Goal: Find specific page/section: Find specific page/section

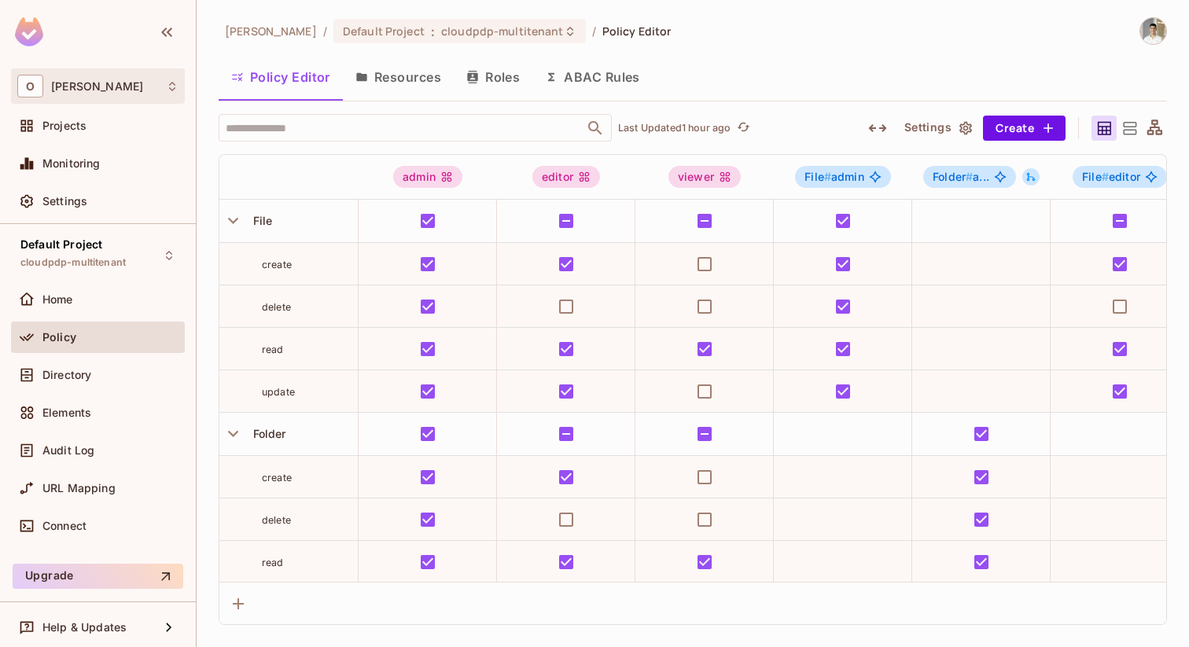
click at [61, 92] on div "O Omer Test" at bounding box center [97, 86] width 161 height 23
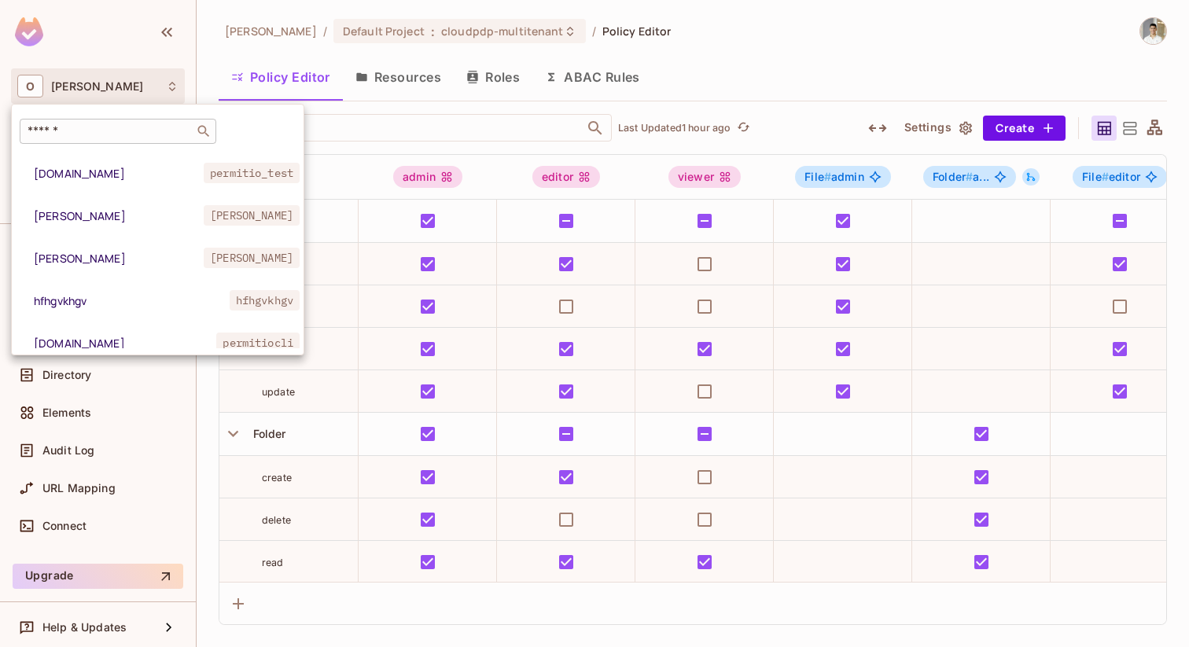
click at [89, 134] on input "text" at bounding box center [106, 131] width 165 height 16
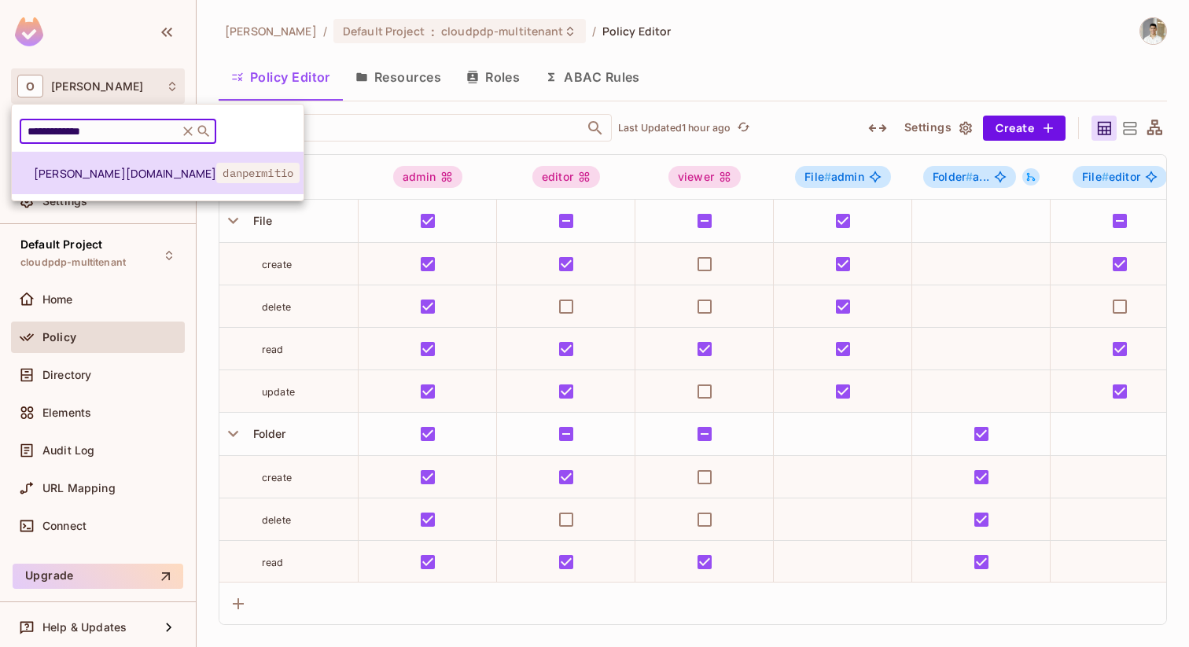
type input "**********"
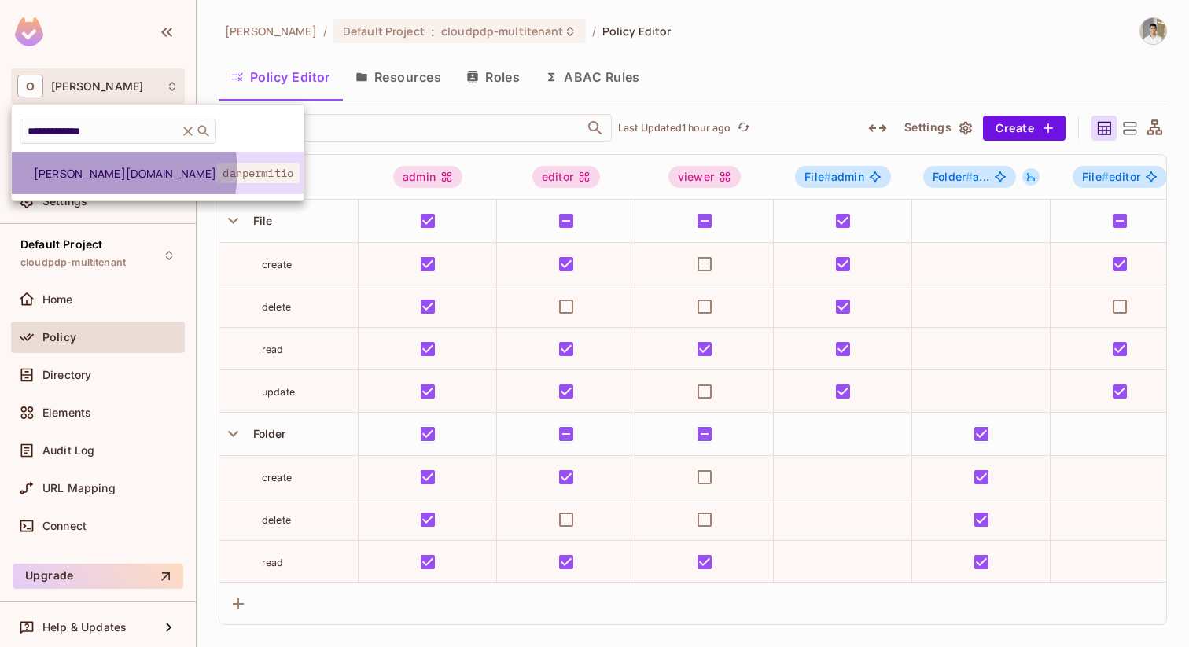
click at [117, 171] on span "[PERSON_NAME][DOMAIN_NAME]" at bounding box center [125, 173] width 182 height 15
